Goal: Check status: Check status

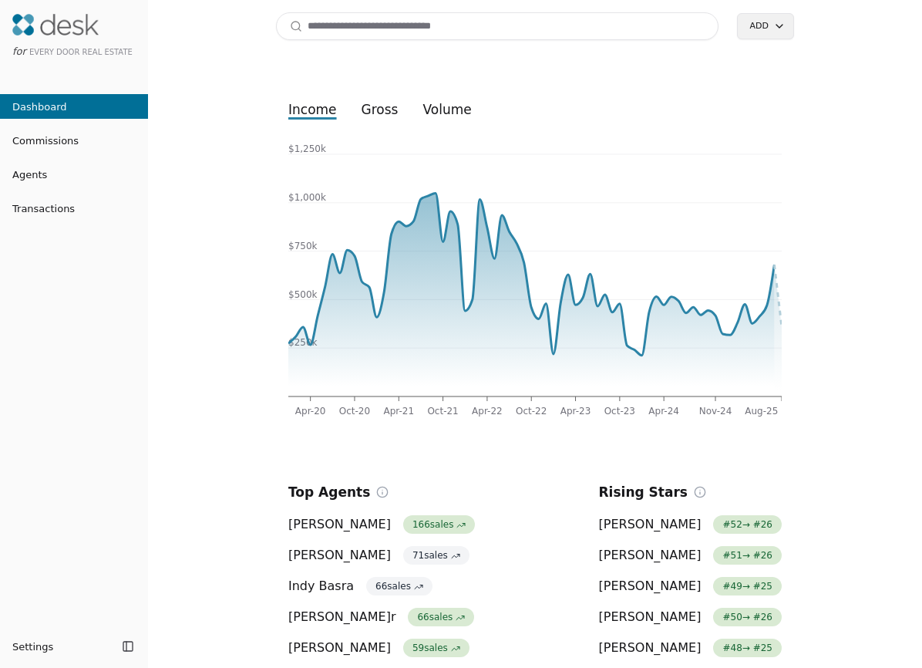
click at [374, 35] on input at bounding box center [497, 26] width 443 height 28
click at [61, 212] on span "Transactions" at bounding box center [37, 208] width 75 height 16
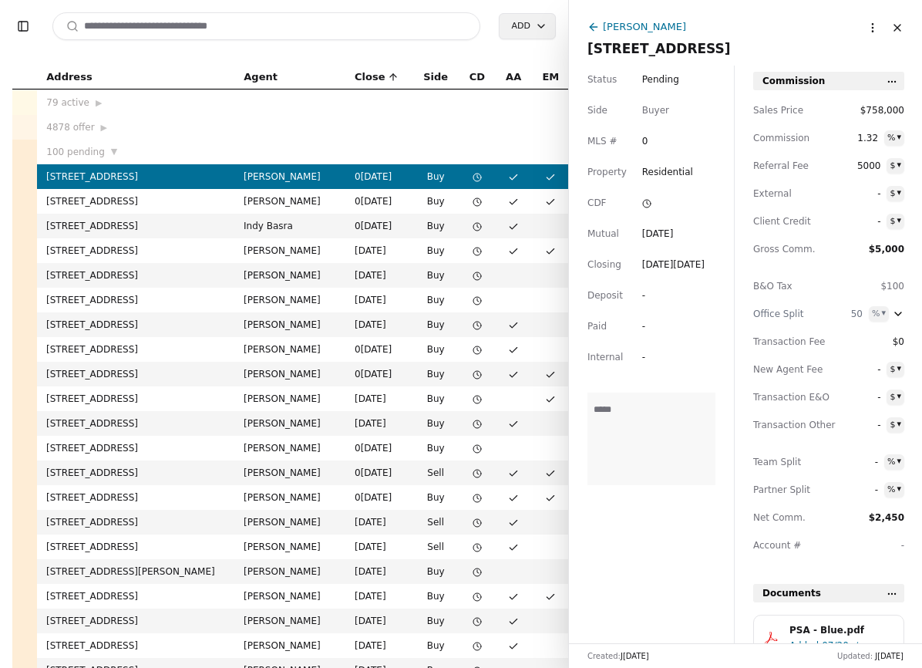
click at [319, 28] on input at bounding box center [266, 26] width 428 height 28
paste input "**********"
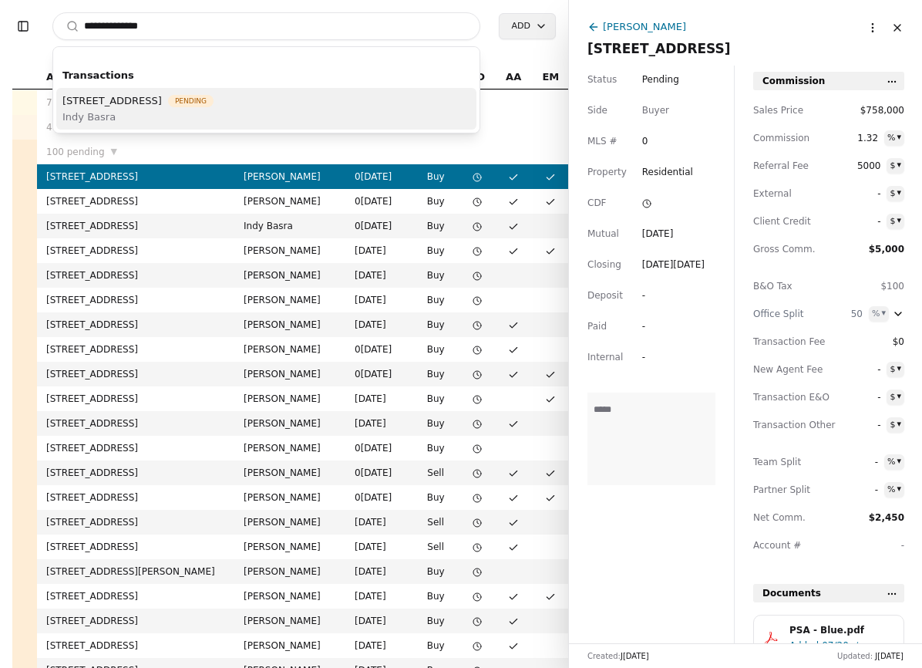
type input "**********"
click at [206, 112] on span "Indy Basra" at bounding box center [137, 117] width 151 height 16
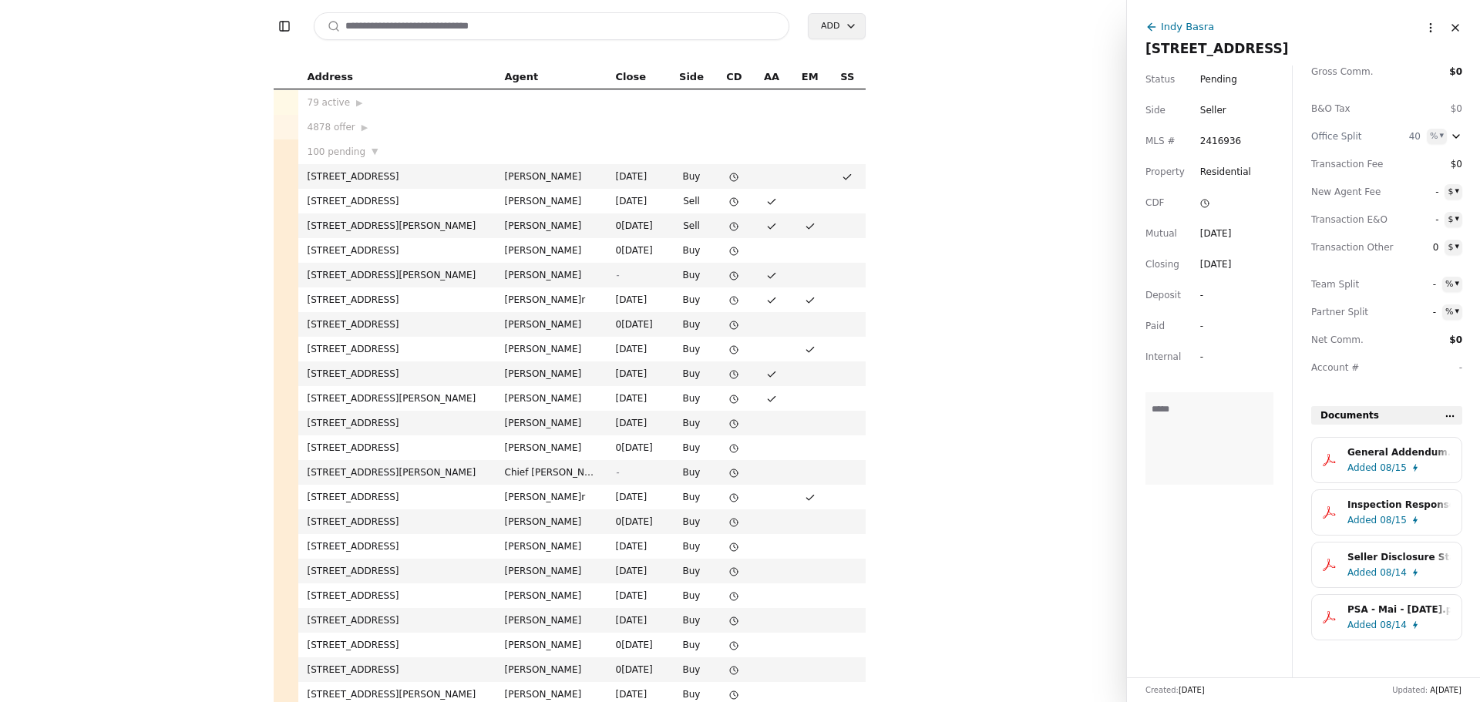
scroll to position [177, 0]
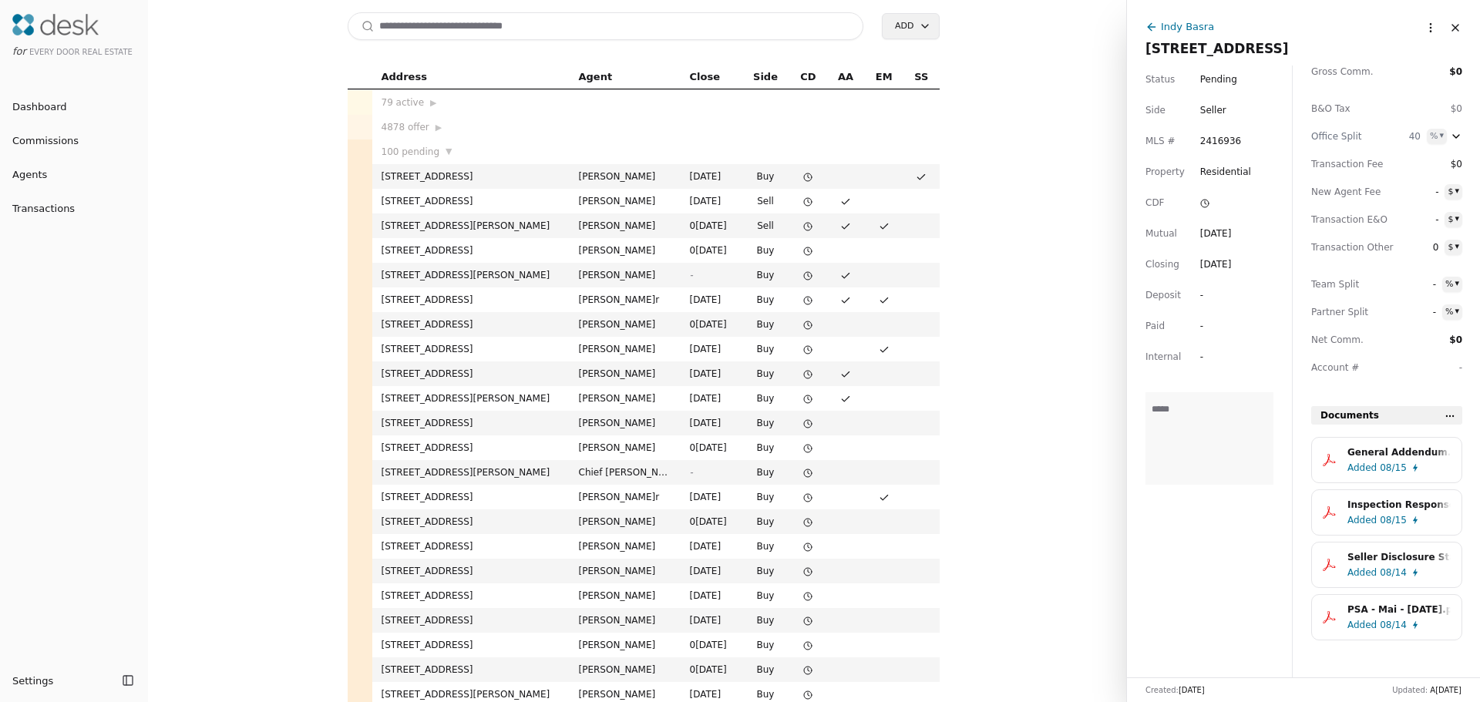
click at [443, 22] on input at bounding box center [606, 26] width 517 height 28
paste input "**********"
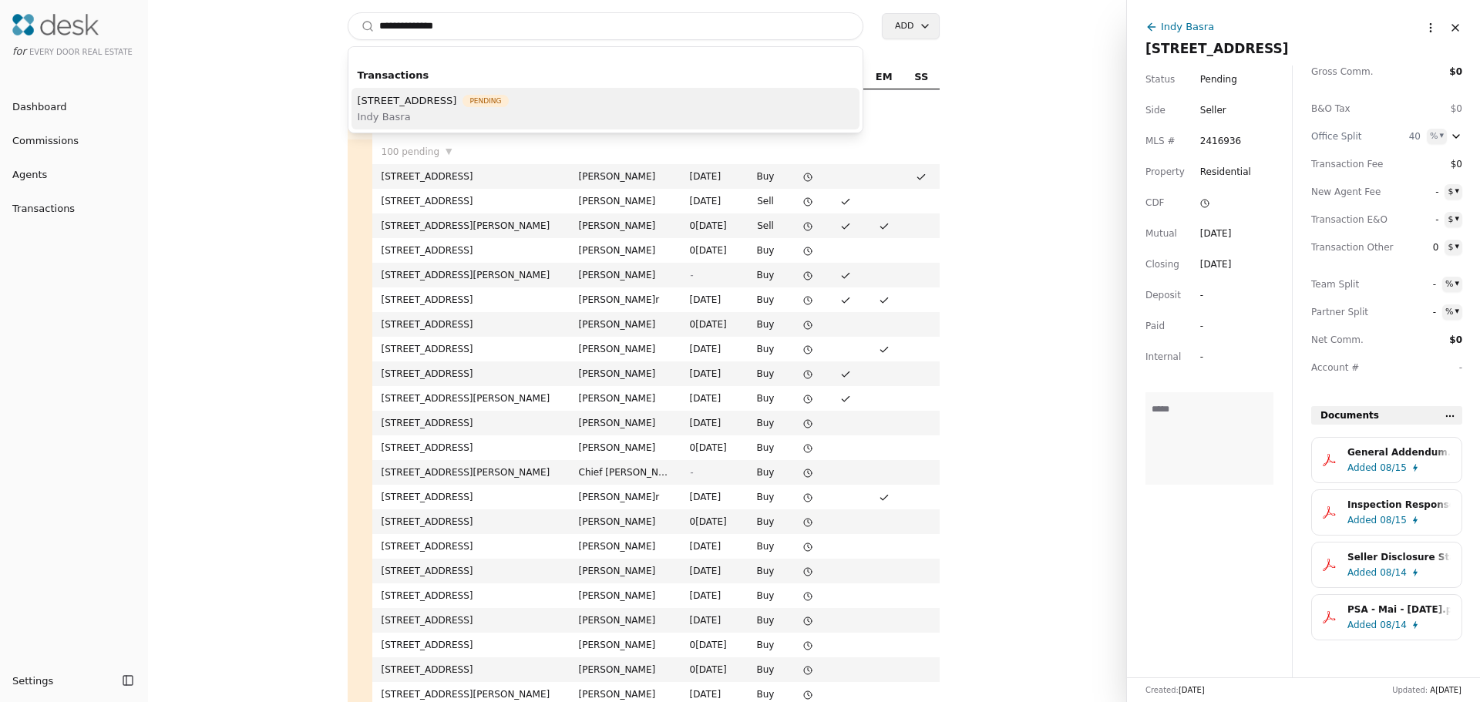
type input "**********"
click at [462, 120] on span "Indy Basra" at bounding box center [433, 117] width 151 height 16
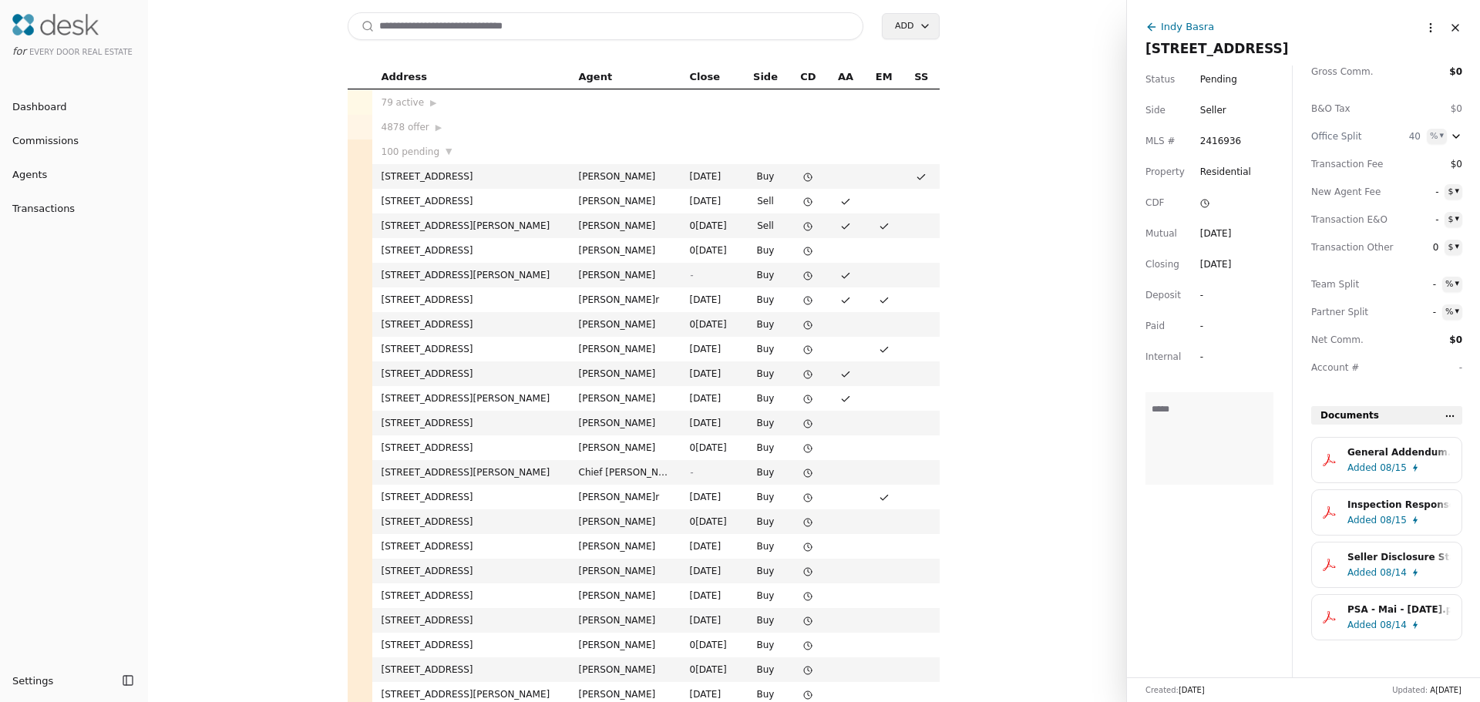
click at [921, 49] on span "[STREET_ADDRESS]" at bounding box center [1217, 48] width 143 height 15
click at [921, 608] on div "Status Pending Side Seller MLS # 2416936 Property Residential CDF Mutual A[DATE…" at bounding box center [1209, 372] width 165 height 612
click at [921, 456] on div "General Addendum.pdf" at bounding box center [1399, 452] width 103 height 15
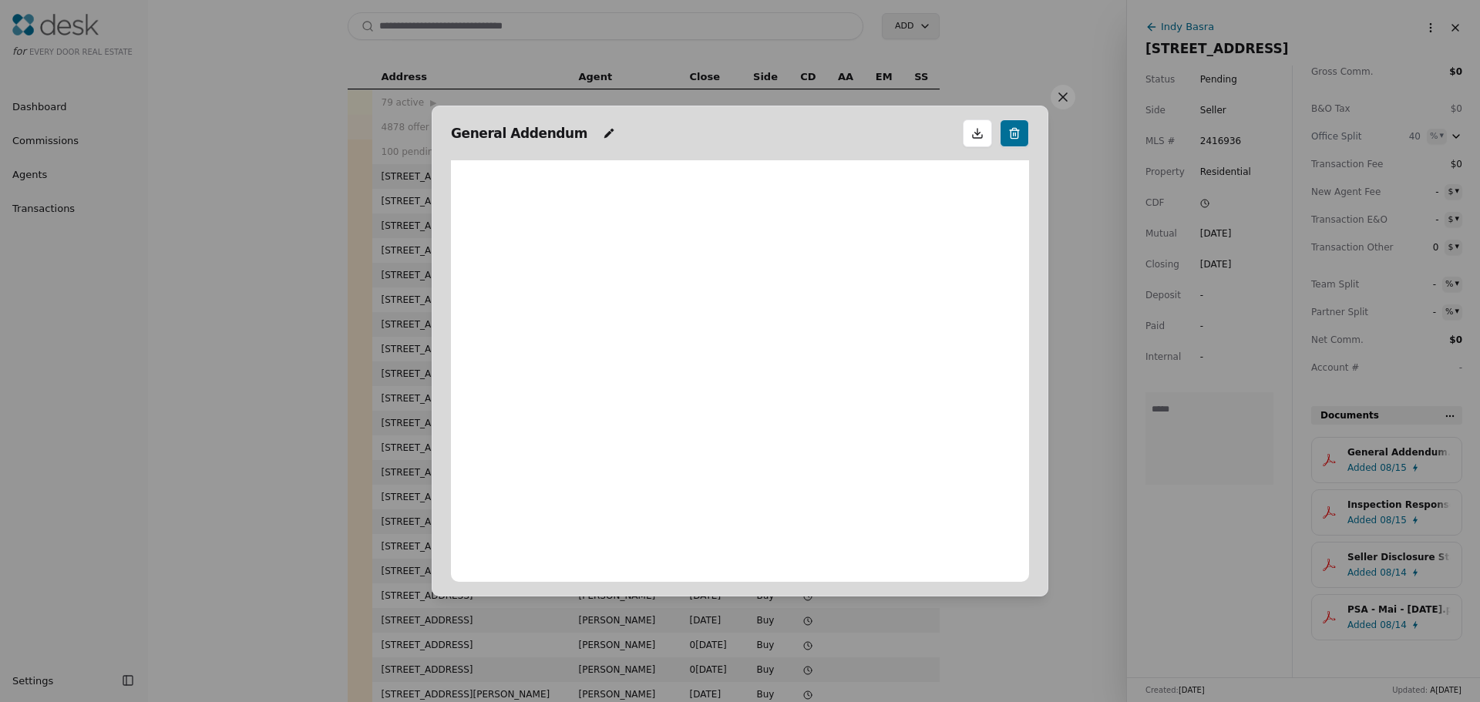
scroll to position [8, 0]
click at [921, 103] on button at bounding box center [1063, 97] width 25 height 25
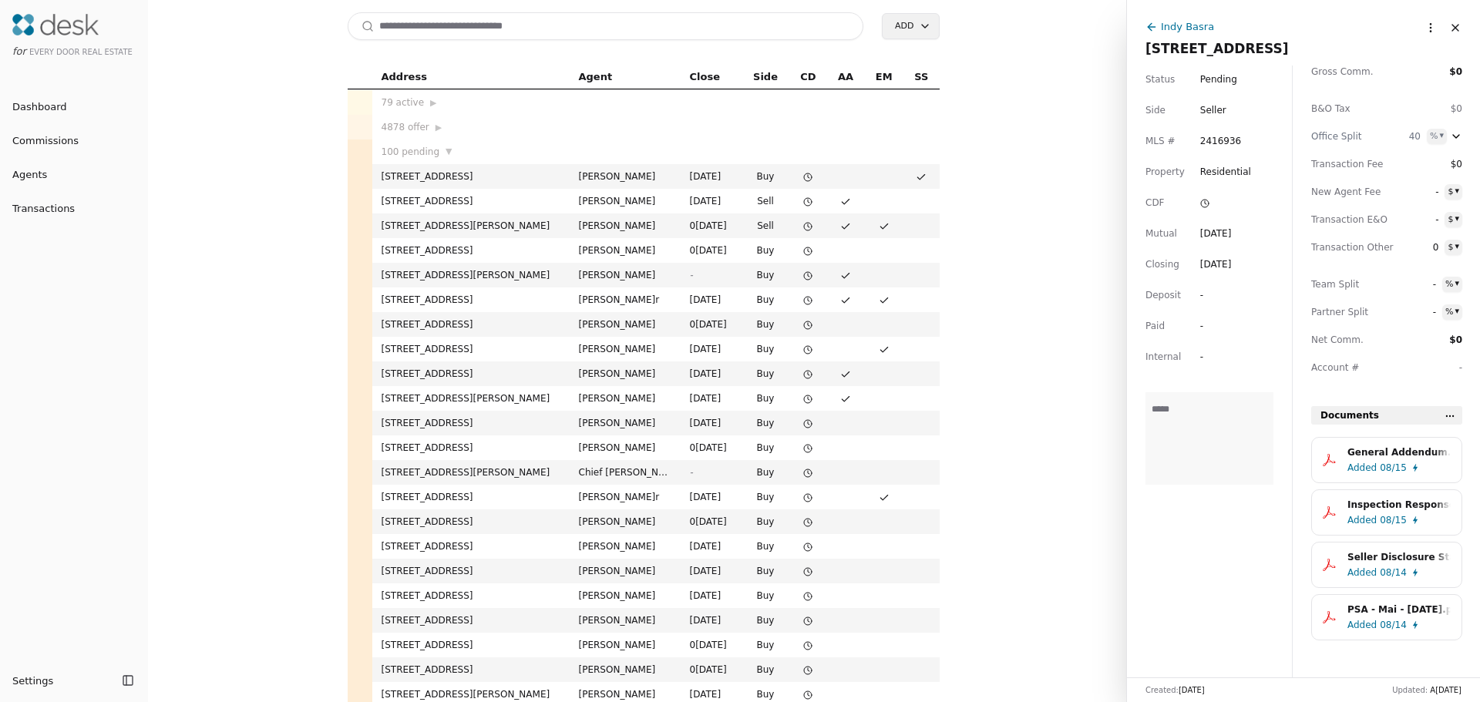
click at [921, 514] on span "08/15" at bounding box center [1393, 520] width 27 height 15
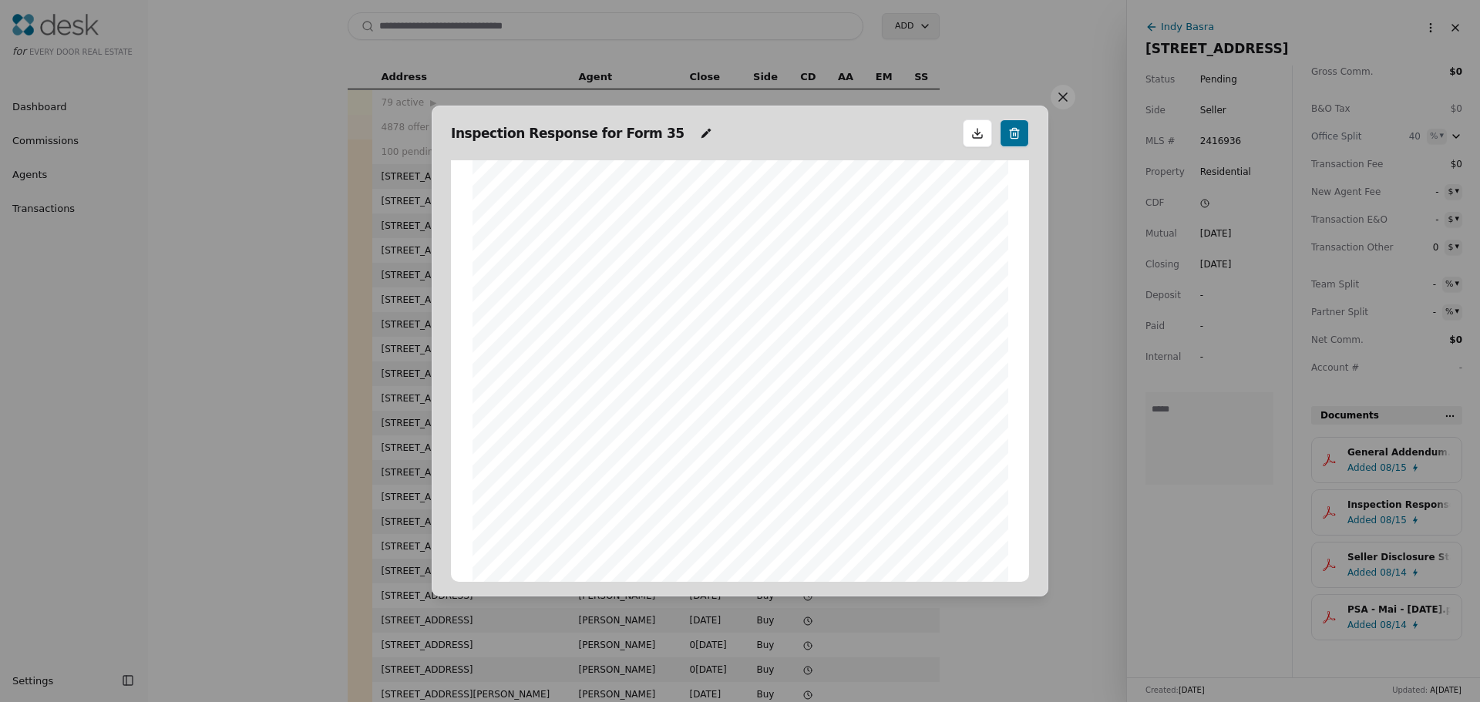
click at [921, 93] on button at bounding box center [1063, 97] width 25 height 25
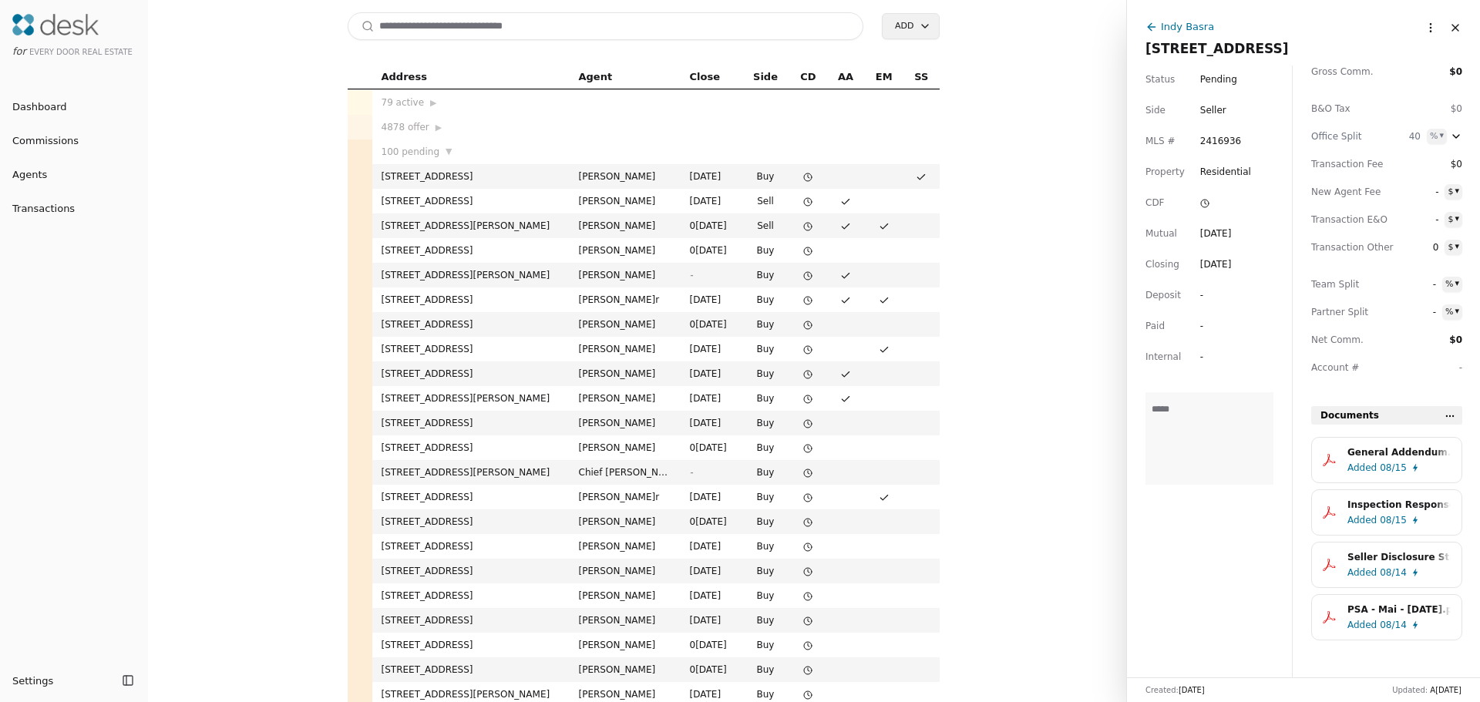
click at [921, 564] on div "Seller Disclosure Statement-Improved Property - [STREET_ADDRESS]pdf" at bounding box center [1399, 557] width 103 height 15
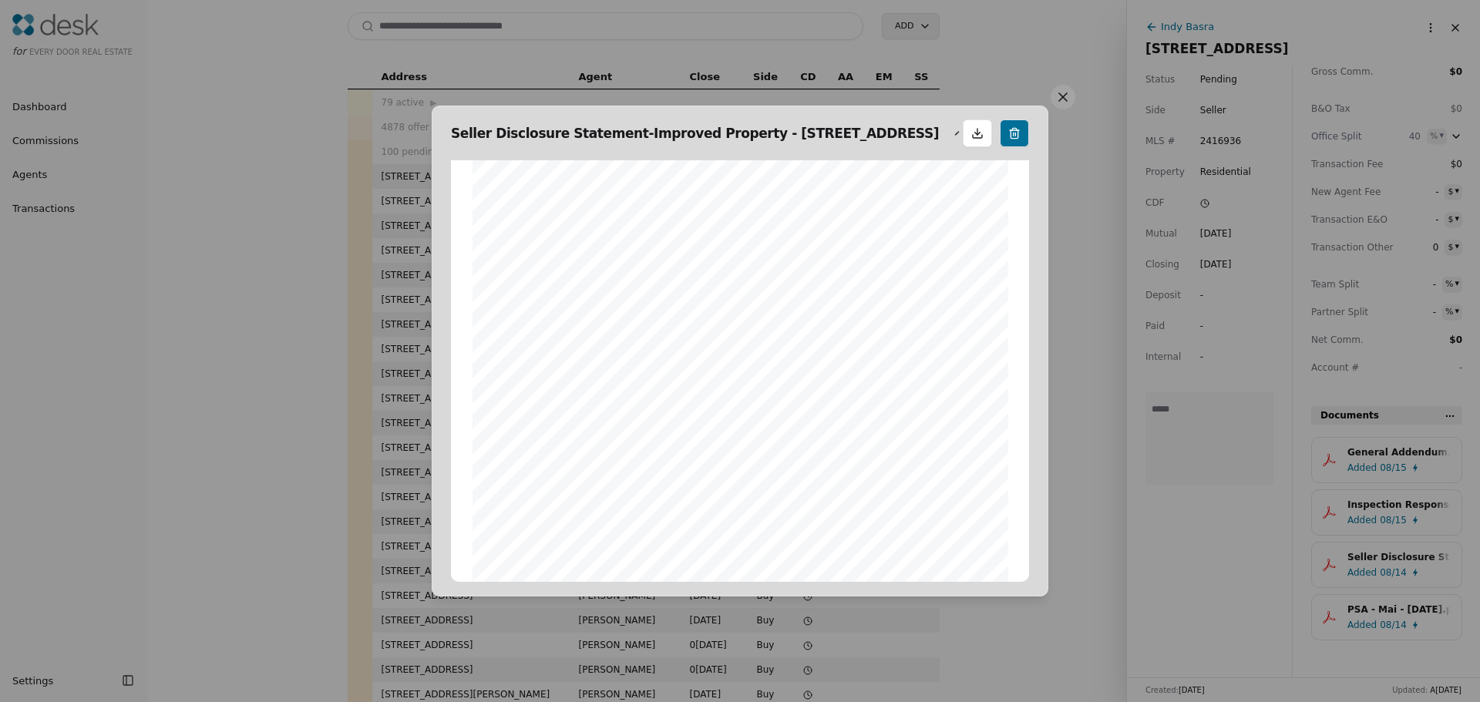
click at [921, 87] on button at bounding box center [1063, 97] width 25 height 25
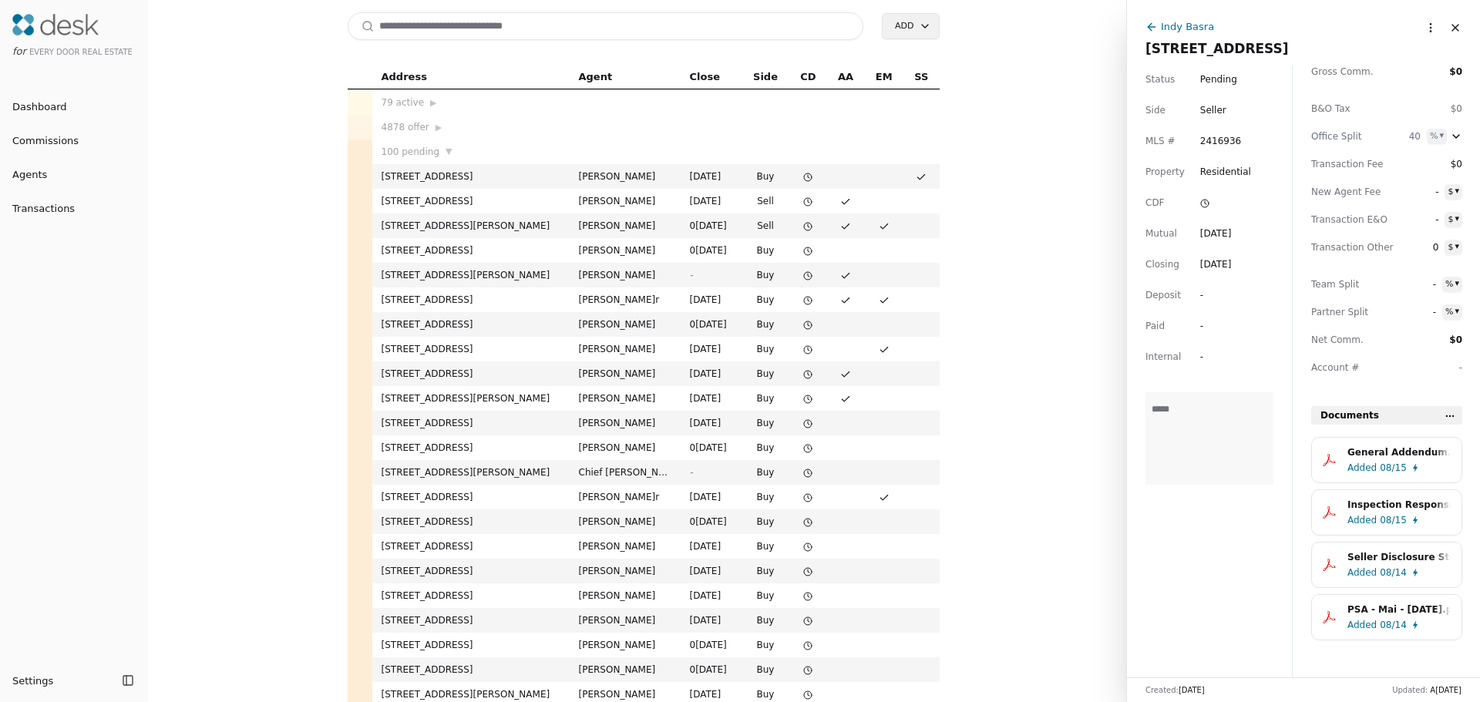
click at [921, 617] on div "PSA - Mai - [DATE].pdf" at bounding box center [1399, 609] width 103 height 15
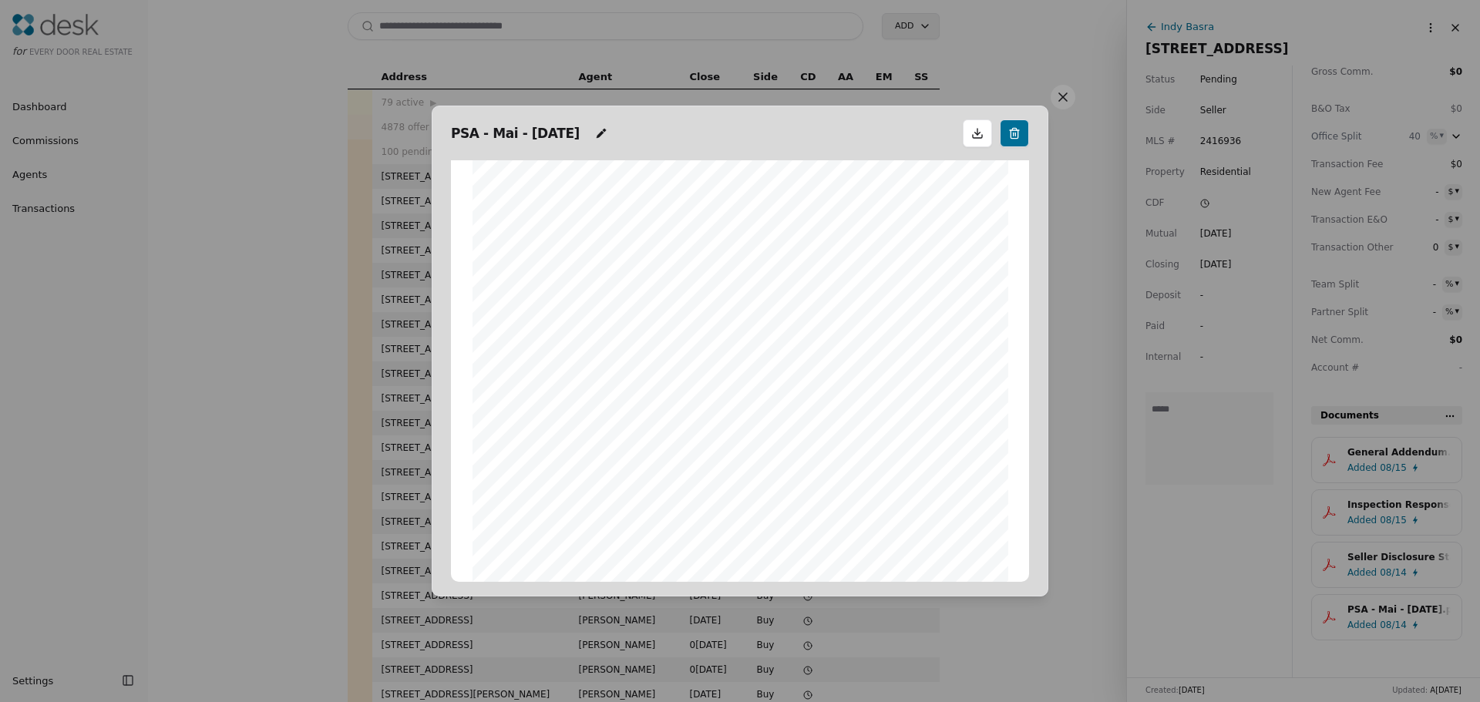
click at [921, 100] on button at bounding box center [1063, 97] width 25 height 25
